Goal: Ask a question

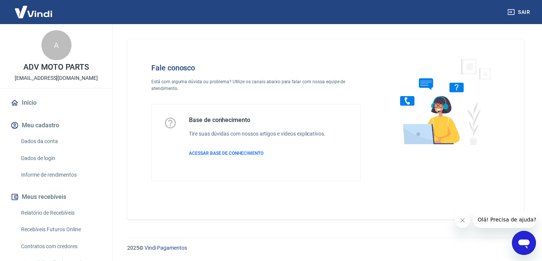
click at [519, 245] on icon "Abrir janela de mensagens" at bounding box center [525, 243] width 14 height 14
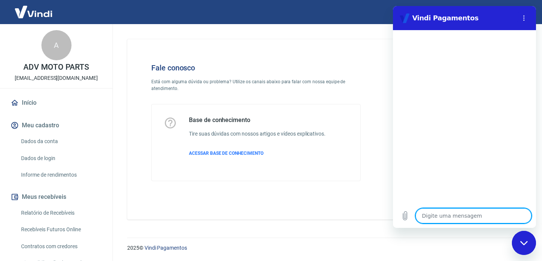
type textarea "B"
type textarea "x"
type textarea "Bo"
type textarea "x"
type textarea "Bom"
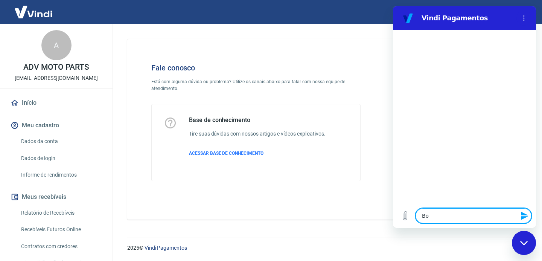
type textarea "x"
type textarea "Bom"
type textarea "x"
type textarea "Bom d"
type textarea "x"
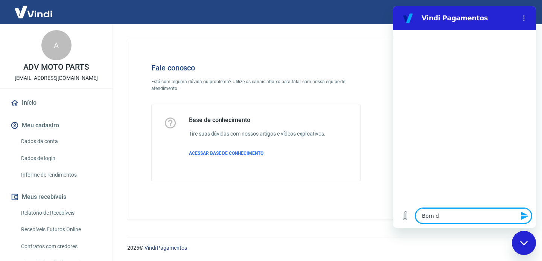
type textarea "Bom di"
type textarea "x"
type textarea "Bom dia"
type textarea "x"
type textarea "Bom dia!"
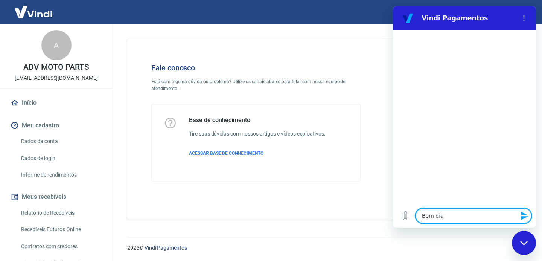
type textarea "x"
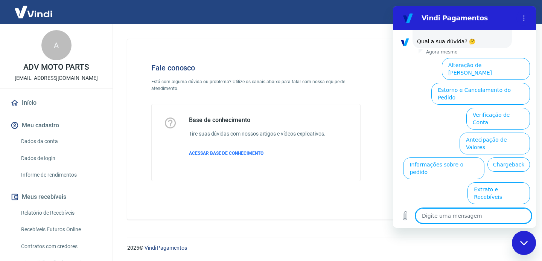
scroll to position [53, 0]
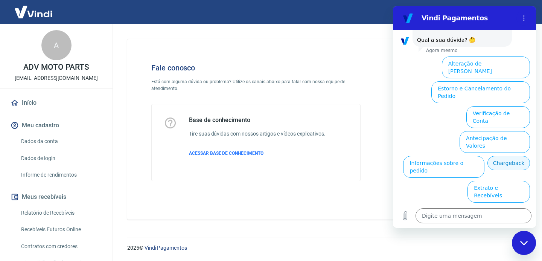
click at [488, 156] on button "Chargeback" at bounding box center [509, 163] width 43 height 14
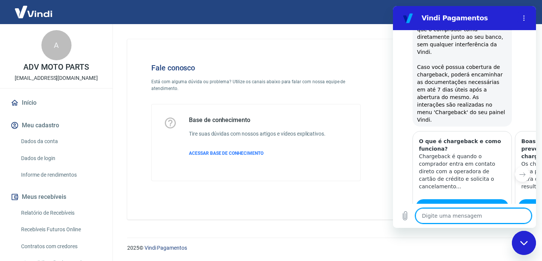
type textarea "x"
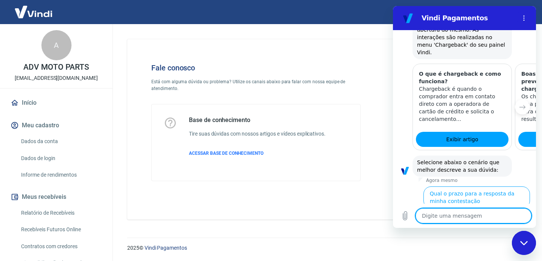
scroll to position [236, 0]
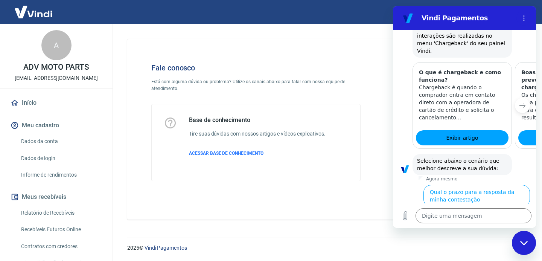
click at [520, 102] on icon "Próximo item" at bounding box center [523, 105] width 6 height 6
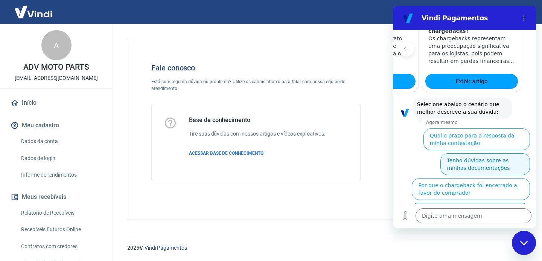
scroll to position [293, 0]
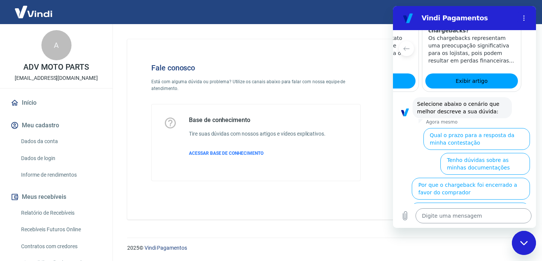
click at [442, 218] on textarea at bounding box center [474, 215] width 116 height 15
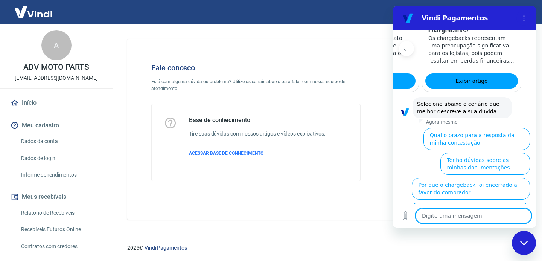
type textarea "P"
type textarea "x"
type textarea "Pr"
type textarea "x"
type textarea "Pre"
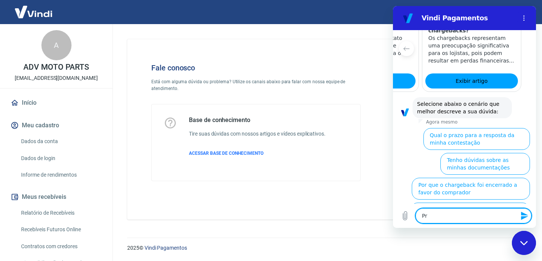
type textarea "x"
type textarea "Prec"
type textarea "x"
type textarea "Preci"
type textarea "x"
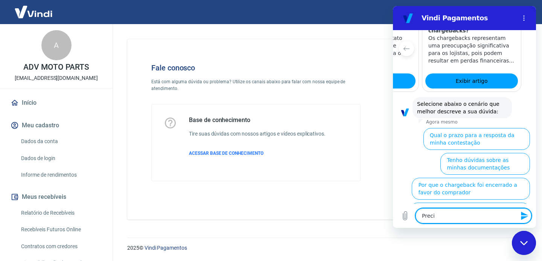
type textarea "Precis"
type textarea "x"
type textarea "Preciso"
type textarea "x"
type textarea "Preciso"
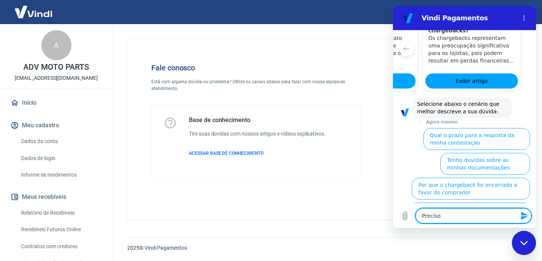
type textarea "x"
type textarea "Preciso f"
type textarea "x"
type textarea "Preciso fa"
type textarea "x"
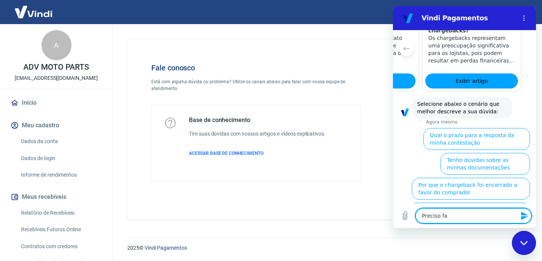
type textarea "Preciso fal"
type textarea "x"
type textarea "Preciso fala"
type textarea "x"
type textarea "Preciso falar"
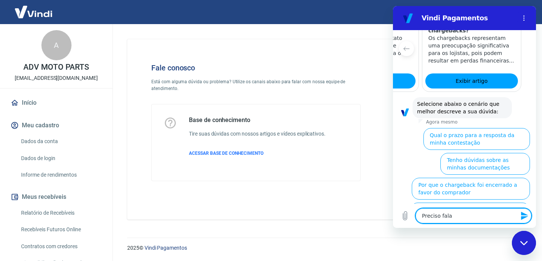
type textarea "x"
type textarea "Preciso falar"
type textarea "x"
type textarea "Preciso falar c"
type textarea "x"
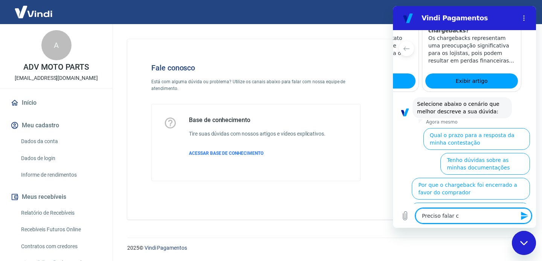
type textarea "Preciso falar co"
type textarea "x"
type textarea "Preciso falar com"
type textarea "x"
type textarea "Preciso falar com"
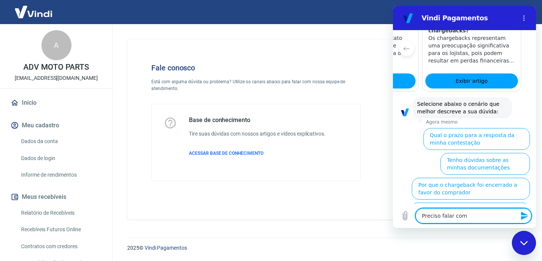
type textarea "x"
type textarea "Preciso falar com a"
type textarea "x"
type textarea "Preciso falar com at"
type textarea "x"
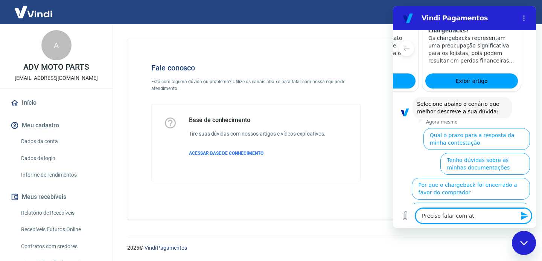
type textarea "Preciso falar com ate"
type textarea "x"
type textarea "Preciso falar com aten"
type textarea "x"
type textarea "Preciso falar com atend"
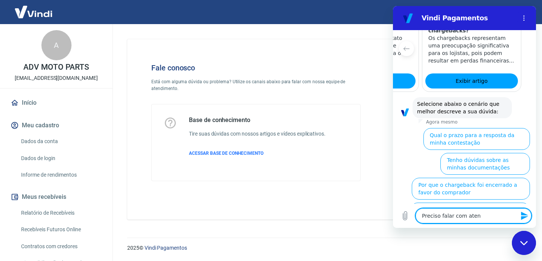
type textarea "x"
type textarea "Preciso falar com atende"
type textarea "x"
type textarea "Preciso falar com atenden"
type textarea "x"
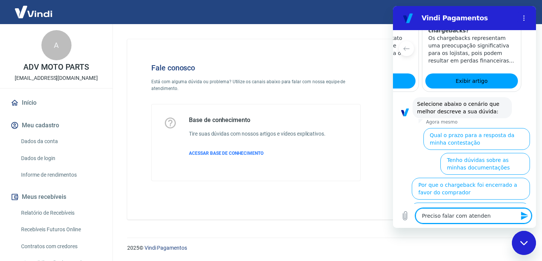
type textarea "Preciso falar com atendent"
type textarea "x"
type textarea "Preciso falar com atendente"
type textarea "x"
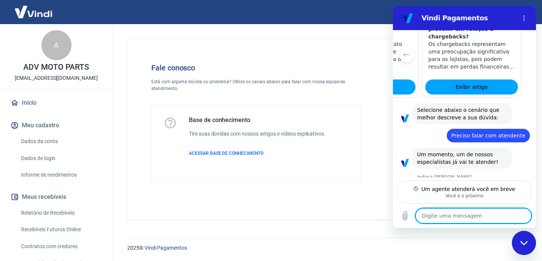
scroll to position [286, 0]
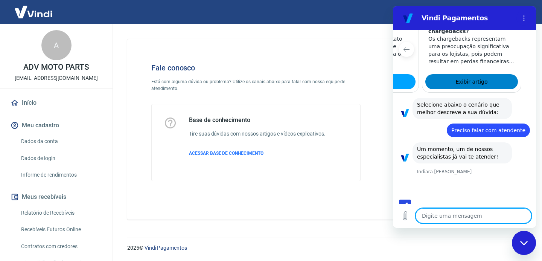
type textarea "x"
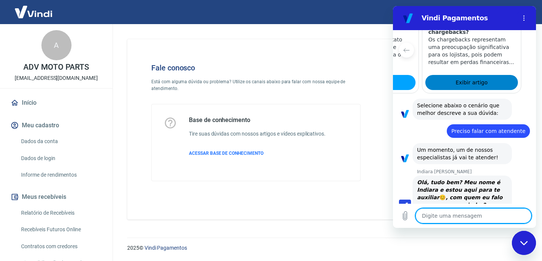
scroll to position [293, 0]
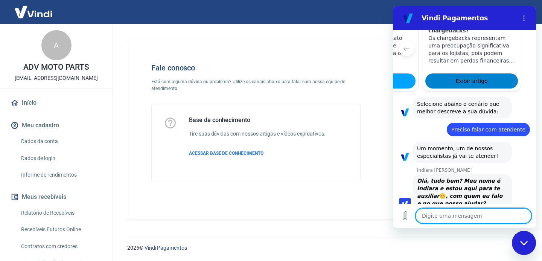
type textarea "B"
type textarea "x"
type textarea "Bm"
type textarea "x"
type textarea "Bm"
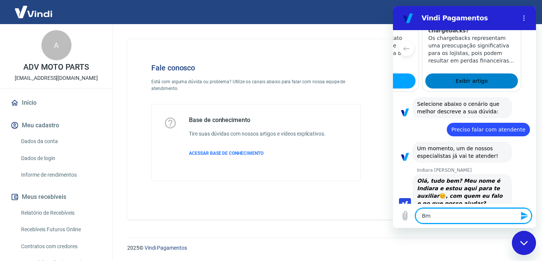
type textarea "x"
type textarea "Bm d"
type textarea "x"
type textarea "Bm di"
type textarea "x"
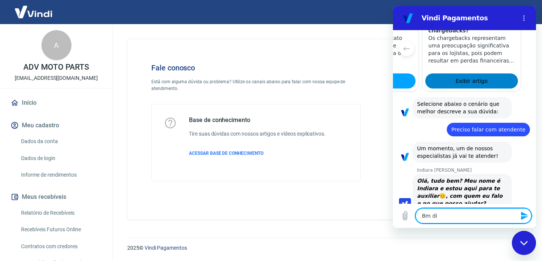
type textarea "Bm dia"
type textarea "x"
type textarea "Bm di"
type textarea "x"
type textarea "Bm d"
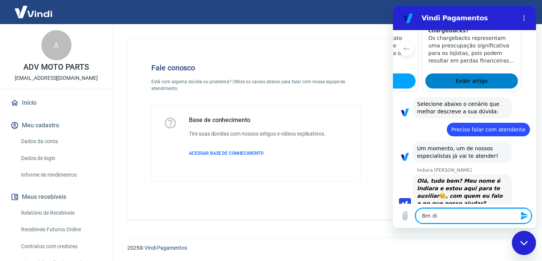
type textarea "x"
type textarea "Bm"
type textarea "x"
type textarea "Bm"
type textarea "x"
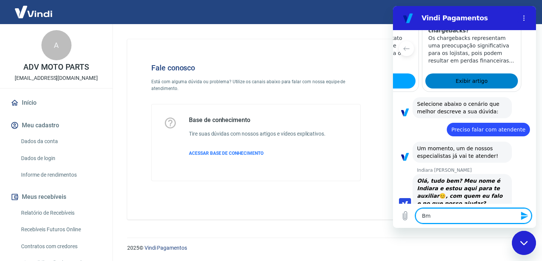
type textarea "B"
type textarea "x"
type textarea "Bo"
type textarea "x"
type textarea "Bom"
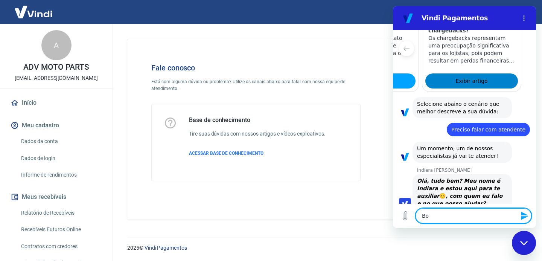
type textarea "x"
type textarea "Bom"
type textarea "x"
type textarea "Bom d"
type textarea "x"
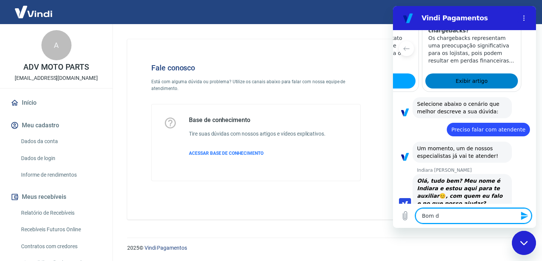
type textarea "Bom di"
type textarea "x"
type textarea "Bom dia"
type textarea "x"
type textarea "Bom dia"
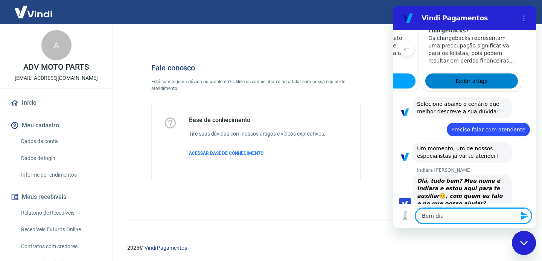
type textarea "x"
type textarea "Bom dia I"
type textarea "x"
type textarea "Bom dia In"
type textarea "x"
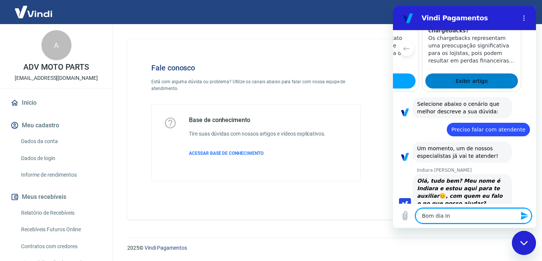
type textarea "Bom dia Ind"
type textarea "x"
type textarea "Bom dia Indi"
type textarea "x"
type textarea "Bom dia India"
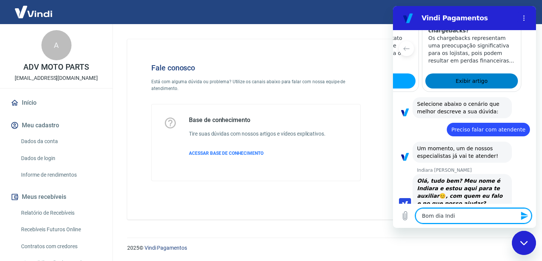
type textarea "x"
type textarea "Bom dia Indiar"
type textarea "x"
type textarea "Bom dia Indiara"
type textarea "x"
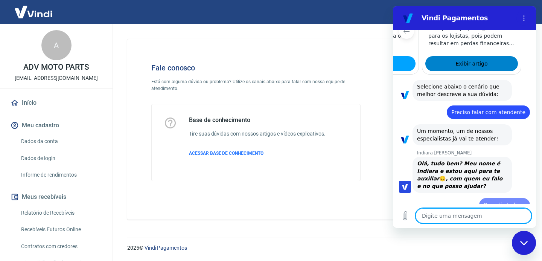
type textarea "x"
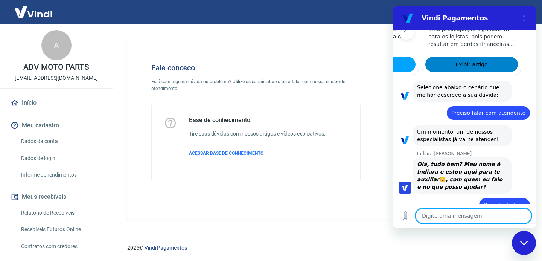
type textarea "V"
type textarea "x"
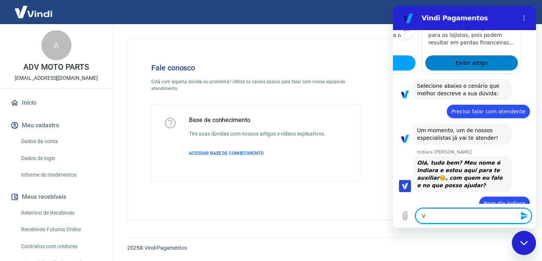
type textarea "Vo"
type textarea "x"
type textarea "Voc"
type textarea "x"
type textarea "Vocˆ"
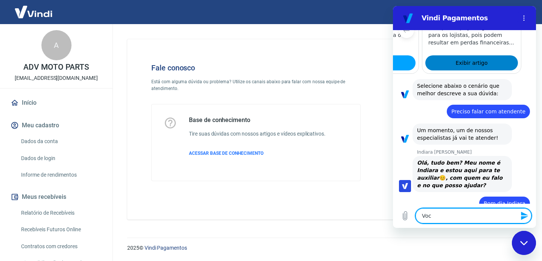
type textarea "x"
type textarea "Você"
type textarea "x"
type textarea "Você"
type textarea "x"
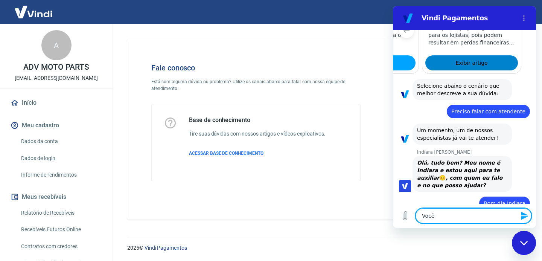
type textarea "Você f"
type textarea "x"
type textarea "Você fa"
type textarea "x"
type textarea "Você fal"
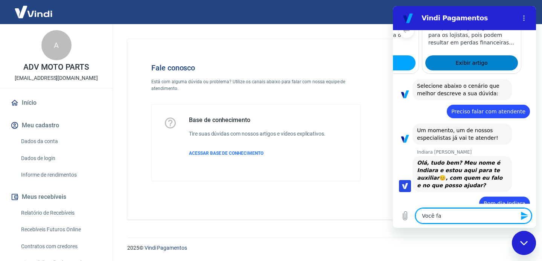
type textarea "x"
type textarea "Você fala"
type textarea "x"
type textarea "Você fala"
type textarea "x"
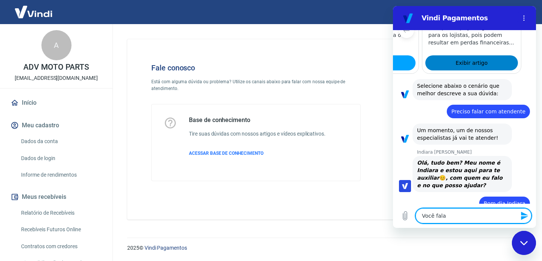
type textarea "Você fala c"
type textarea "x"
type textarea "Você fala co"
type textarea "x"
type textarea "Você fala com"
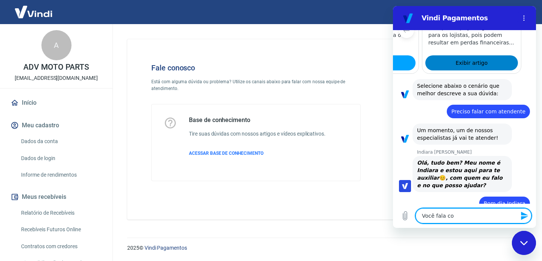
type textarea "x"
type textarea "Você fala com"
type textarea "x"
type textarea "Você fala com S"
type textarea "x"
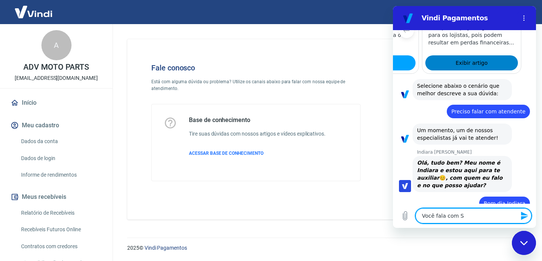
type textarea "Você fala com St"
type textarea "x"
type textarea "Você fala com Ste"
type textarea "x"
type textarea "Você fala com Stel"
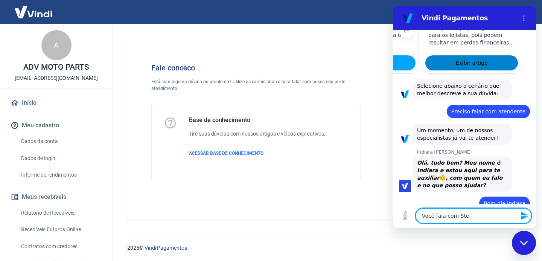
type textarea "x"
type textarea "Você fala com Stell"
type textarea "x"
type textarea "Você fala com [PERSON_NAME]"
type textarea "x"
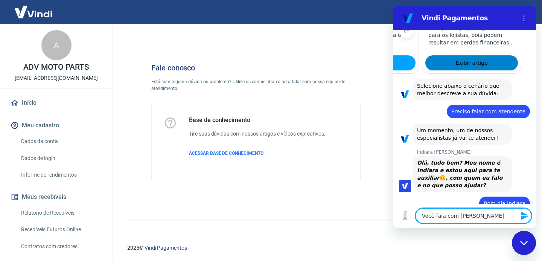
type textarea "Você fala com [PERSON_NAME],"
type textarea "x"
type textarea "Você fala com [PERSON_NAME],"
type textarea "x"
type textarea "Você fala com [PERSON_NAME], s"
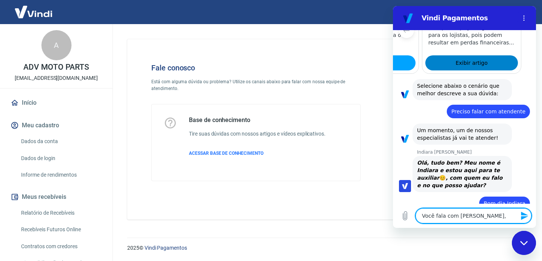
type textarea "x"
type textarea "Você fala com [PERSON_NAME], so"
type textarea "x"
type textarea "Você fala com [PERSON_NAME], sou"
type textarea "x"
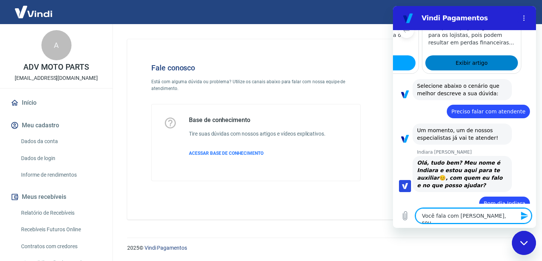
type textarea "Você fala com [PERSON_NAME], sou"
type textarea "x"
type textarea "Você fala com [PERSON_NAME], sou"
type textarea "x"
type textarea "Você fala com [PERSON_NAME], so"
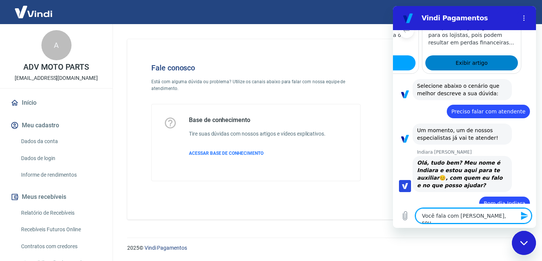
type textarea "x"
type textarea "Você fala com [PERSON_NAME], s"
type textarea "x"
type textarea "Você fala com [PERSON_NAME],"
type textarea "x"
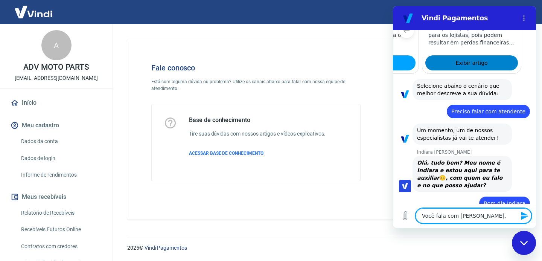
type textarea "Você fala com [PERSON_NAME],"
type textarea "x"
type textarea "Você fala com [PERSON_NAME]"
type textarea "x"
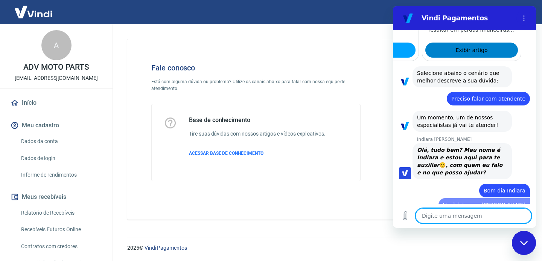
type textarea "x"
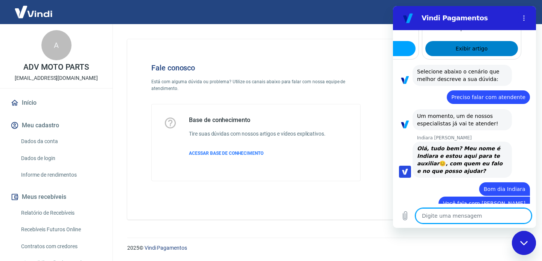
type textarea "T"
type textarea "x"
type textarea "Ti"
type textarea "x"
type textarea "Tiv"
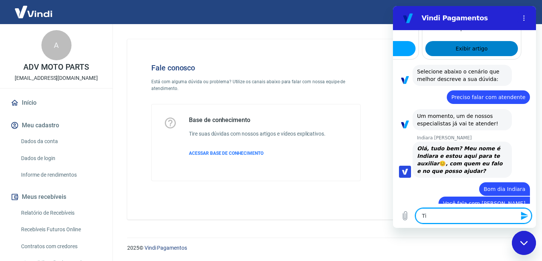
type textarea "x"
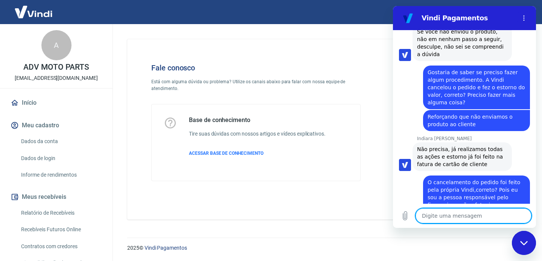
scroll to position [568, 0]
